Goal: Find specific page/section: Find specific page/section

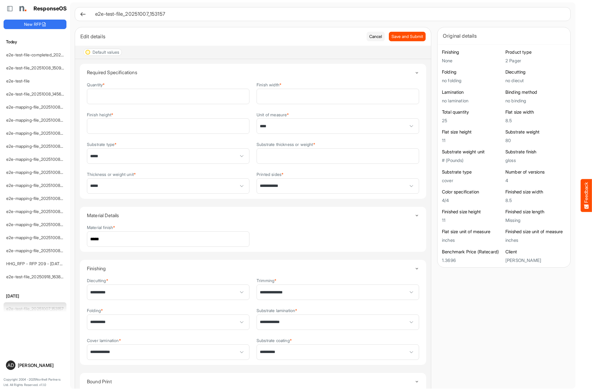
scroll to position [128, 0]
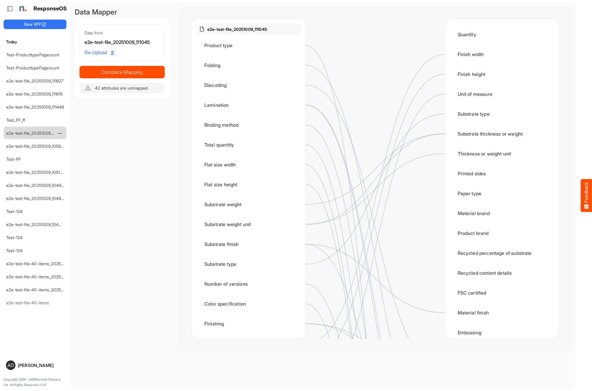
click at [38, 134] on link "e2e-test-file_20251009_111045" at bounding box center [35, 132] width 58 height 5
click at [38, 133] on link "e2e-test-file_20251009_111045" at bounding box center [35, 132] width 58 height 5
click at [44, 131] on link "e2e-test-file_20251009_111045" at bounding box center [35, 132] width 58 height 5
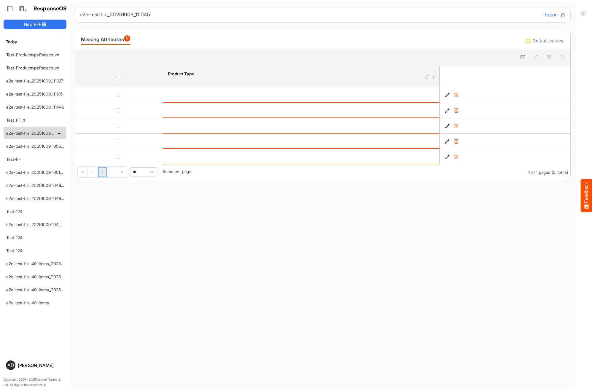
click at [44, 131] on link "e2e-test-file_20251009_111045" at bounding box center [35, 132] width 58 height 5
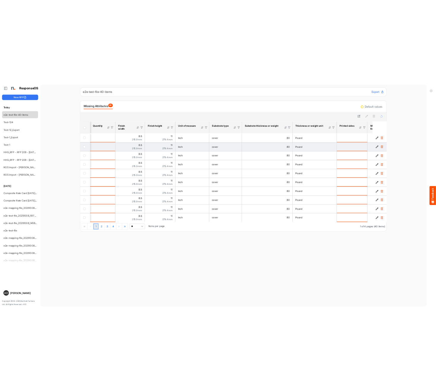
scroll to position [0, 789]
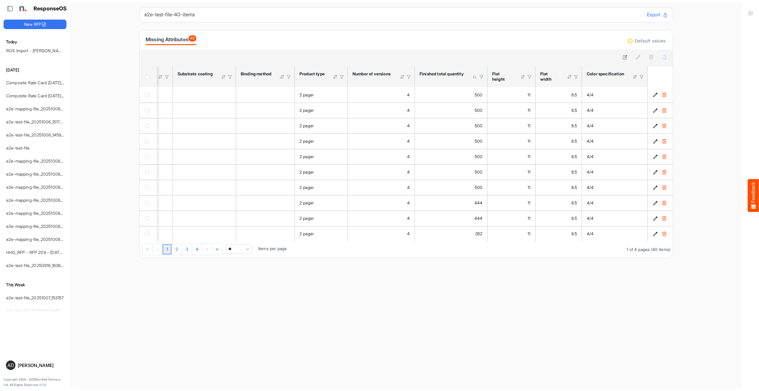
click at [219, 326] on main "e2e-test-file-40-items Export Missing Attributes 40 Default values sfgridrztm0k…" at bounding box center [406, 195] width 673 height 386
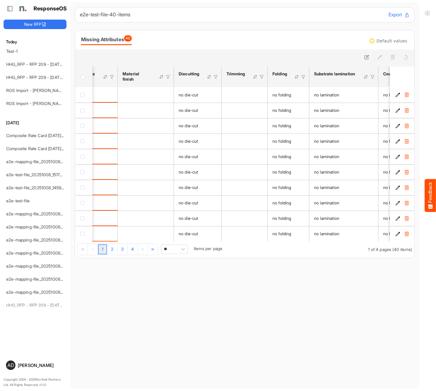
scroll to position [0, 0]
